Goal: Communication & Community: Answer question/provide support

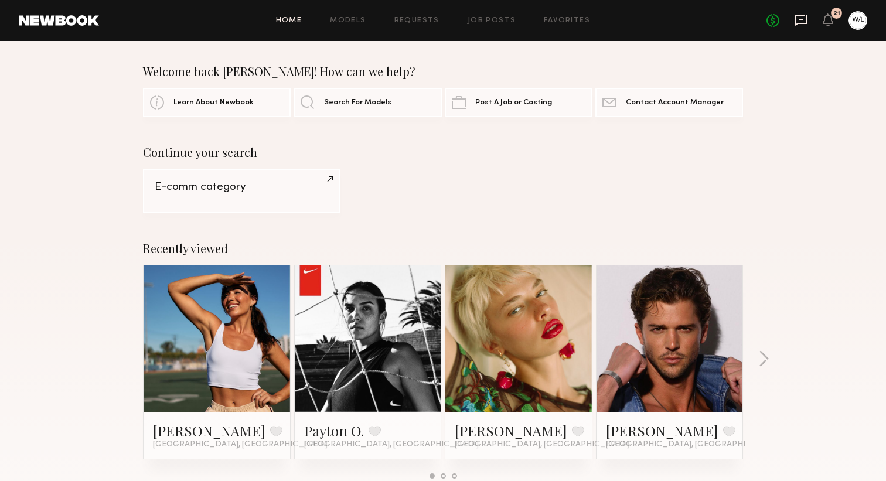
click at [799, 15] on icon at bounding box center [801, 20] width 12 height 11
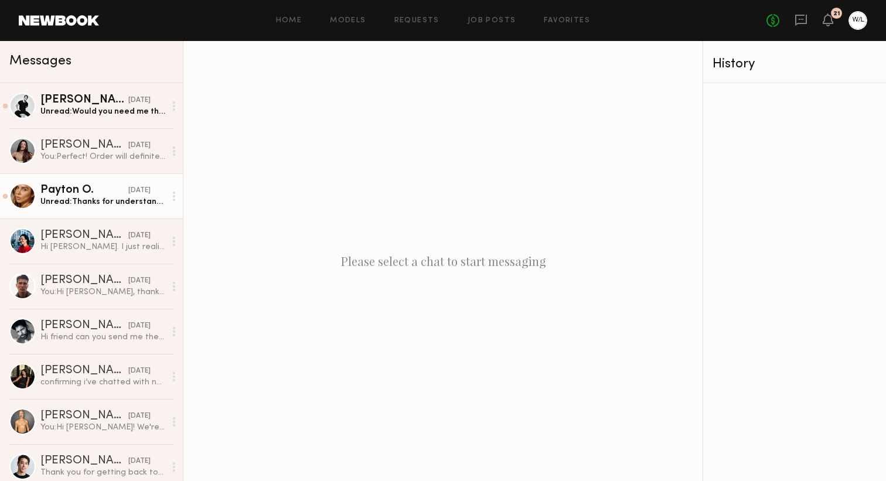
click at [114, 197] on div "Unread: Thanks for understanding, appreciate it [PERSON_NAME]! Talk [DATE] ☺️" at bounding box center [102, 201] width 125 height 11
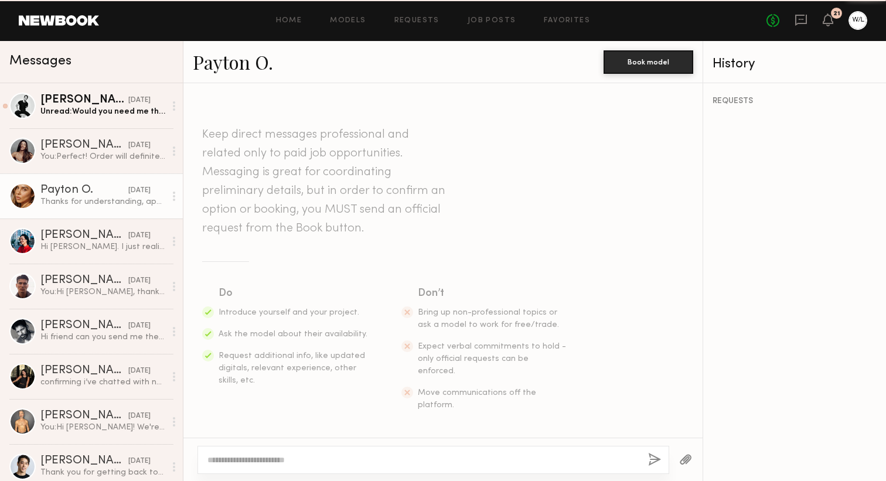
scroll to position [477, 0]
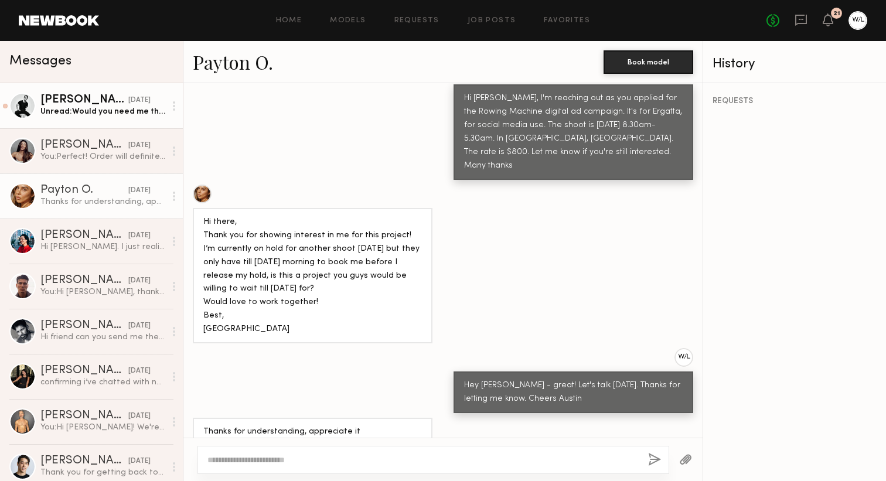
click at [116, 112] on div "Unread: Would you need me the full day or can you do a half day with me for tha…" at bounding box center [102, 111] width 125 height 11
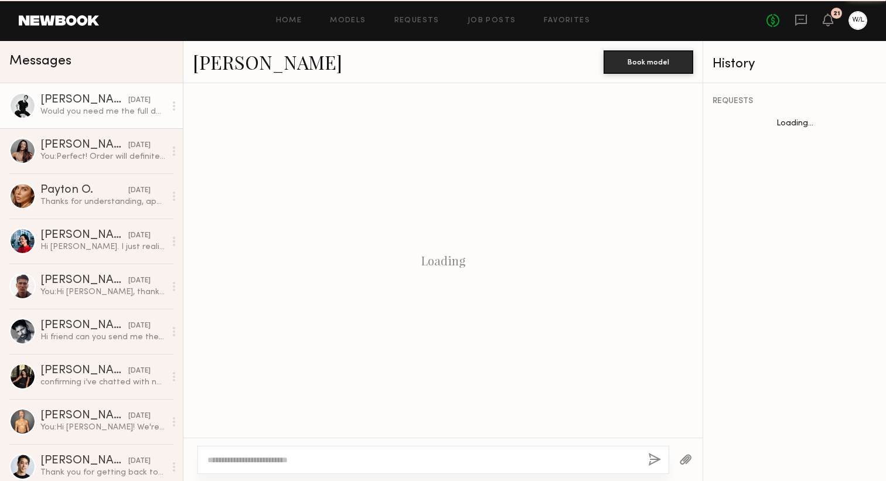
scroll to position [754, 0]
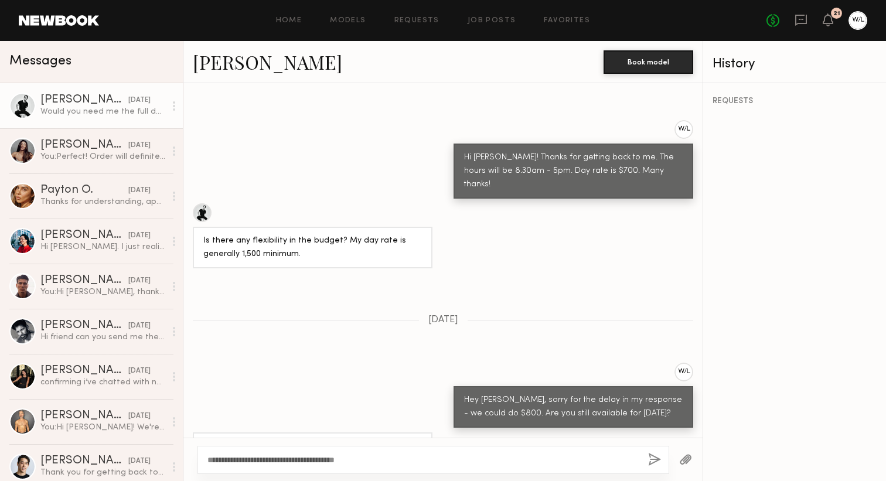
type textarea "**********"
click at [650, 455] on button "button" at bounding box center [654, 460] width 13 height 15
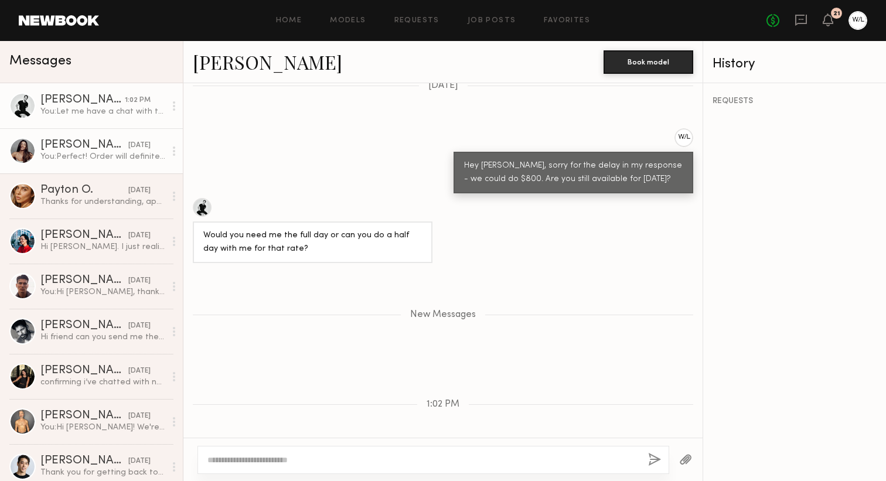
click at [84, 160] on div "You: Perfect! Order will definitely be healthy" at bounding box center [102, 156] width 125 height 11
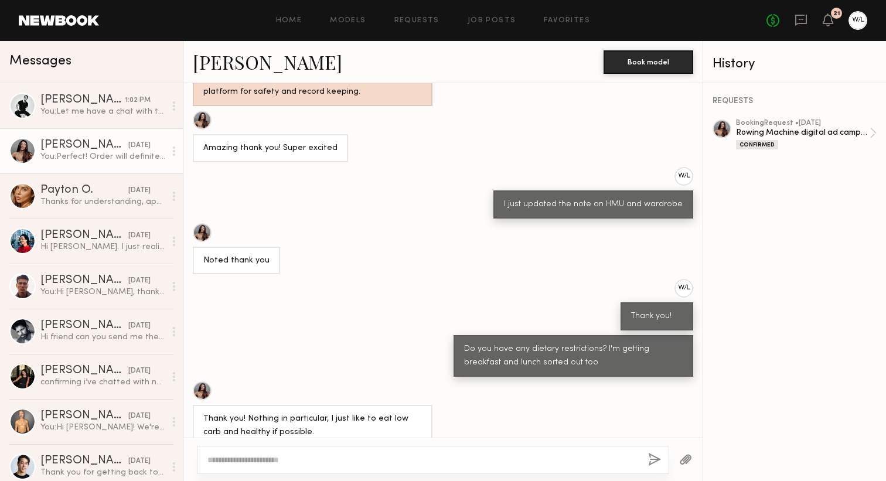
scroll to position [620, 0]
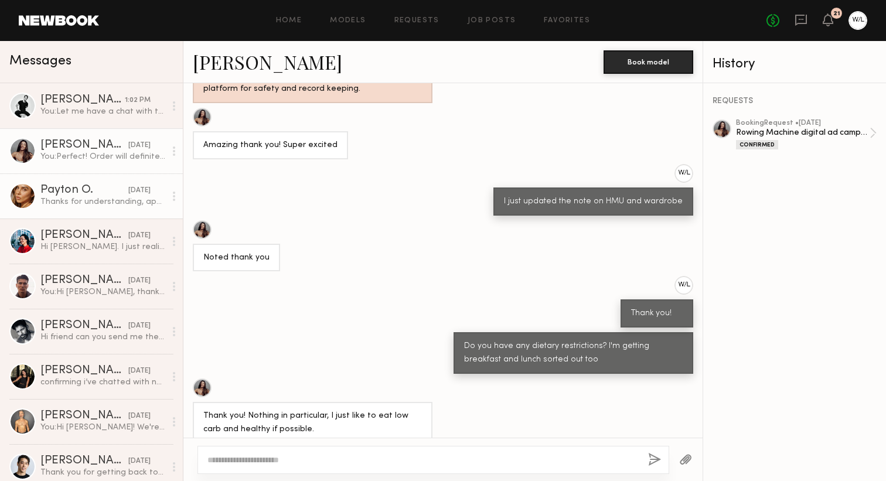
click at [86, 202] on div "Thanks for understanding, appreciate it [PERSON_NAME]! Talk [DATE] ☺️" at bounding box center [102, 201] width 125 height 11
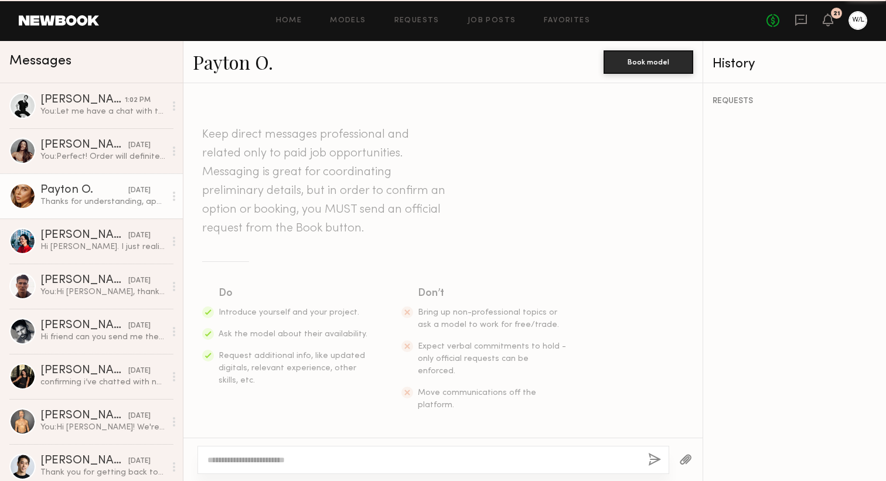
scroll to position [477, 0]
